Goal: Find specific page/section: Find specific page/section

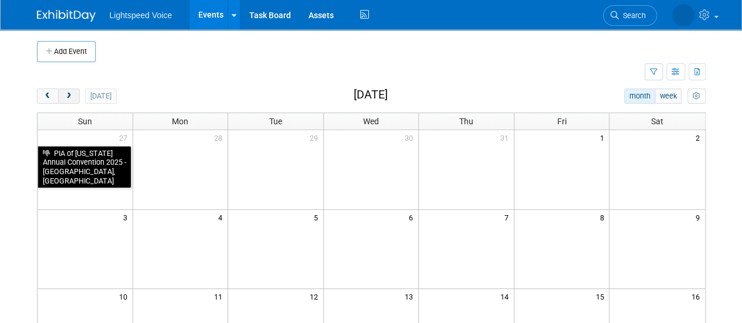
click at [67, 96] on span "next" at bounding box center [68, 97] width 9 height 8
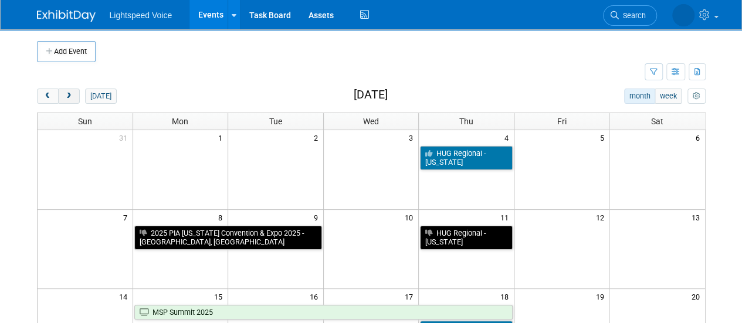
click at [67, 96] on span "next" at bounding box center [68, 97] width 9 height 8
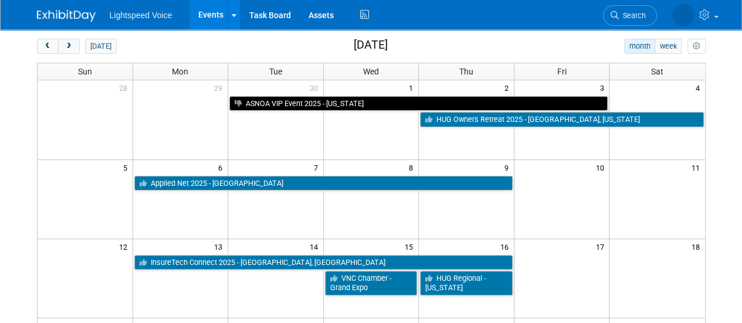
scroll to position [50, 0]
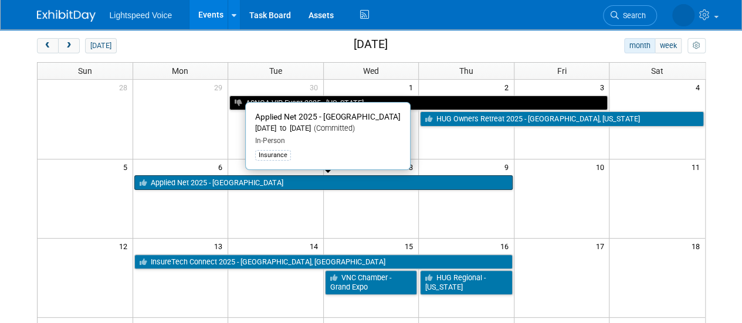
click at [186, 183] on link "Applied Net 2025 - [GEOGRAPHIC_DATA]" at bounding box center [323, 182] width 378 height 15
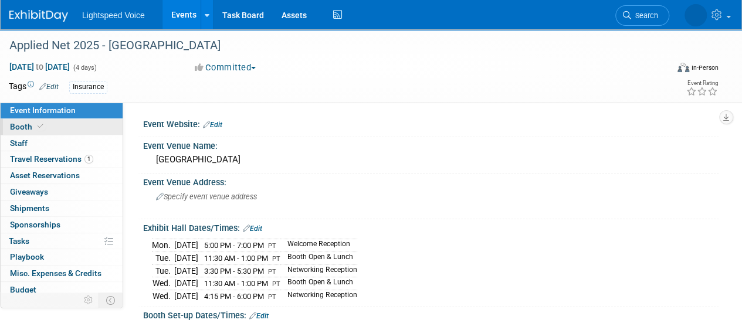
click at [66, 128] on link "Booth" at bounding box center [62, 127] width 122 height 16
